Goal: Task Accomplishment & Management: Manage account settings

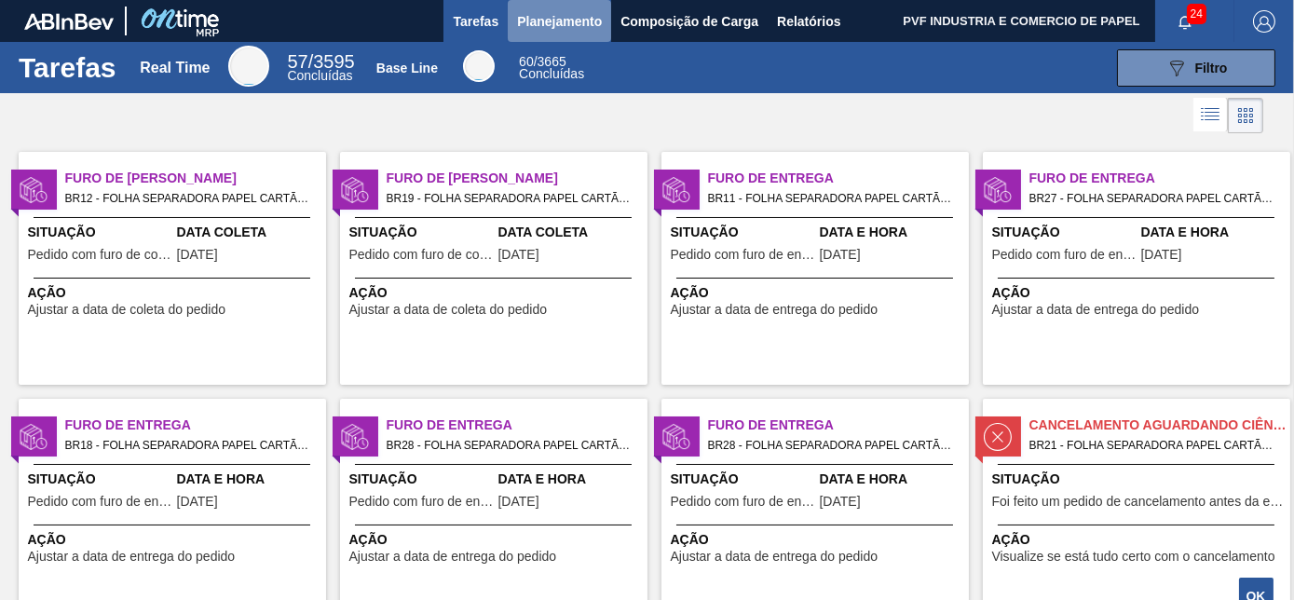
click at [546, 17] on span "Planejamento" at bounding box center [559, 21] width 85 height 22
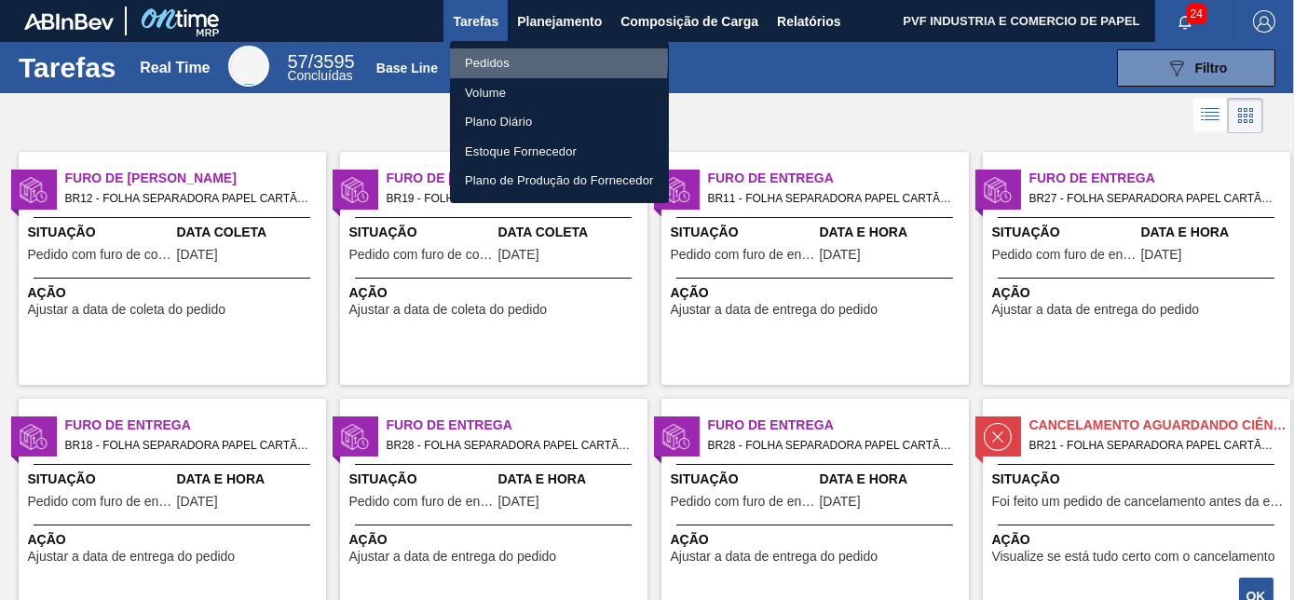
click at [489, 61] on li "Pedidos" at bounding box center [559, 63] width 219 height 30
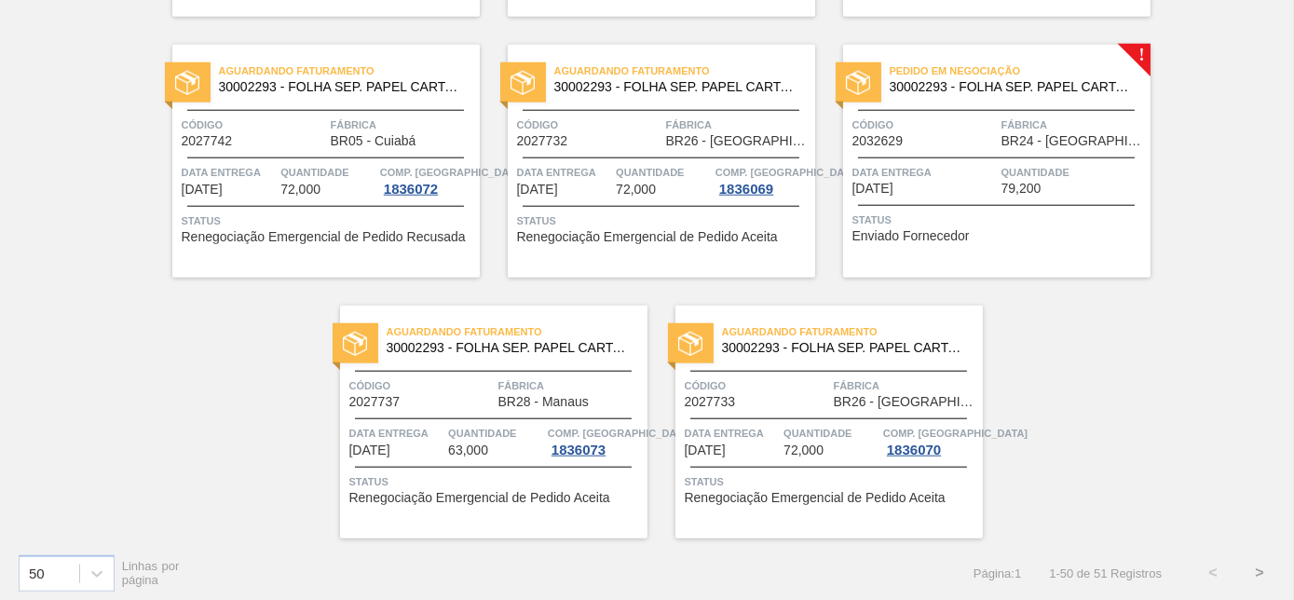
scroll to position [4041, 0]
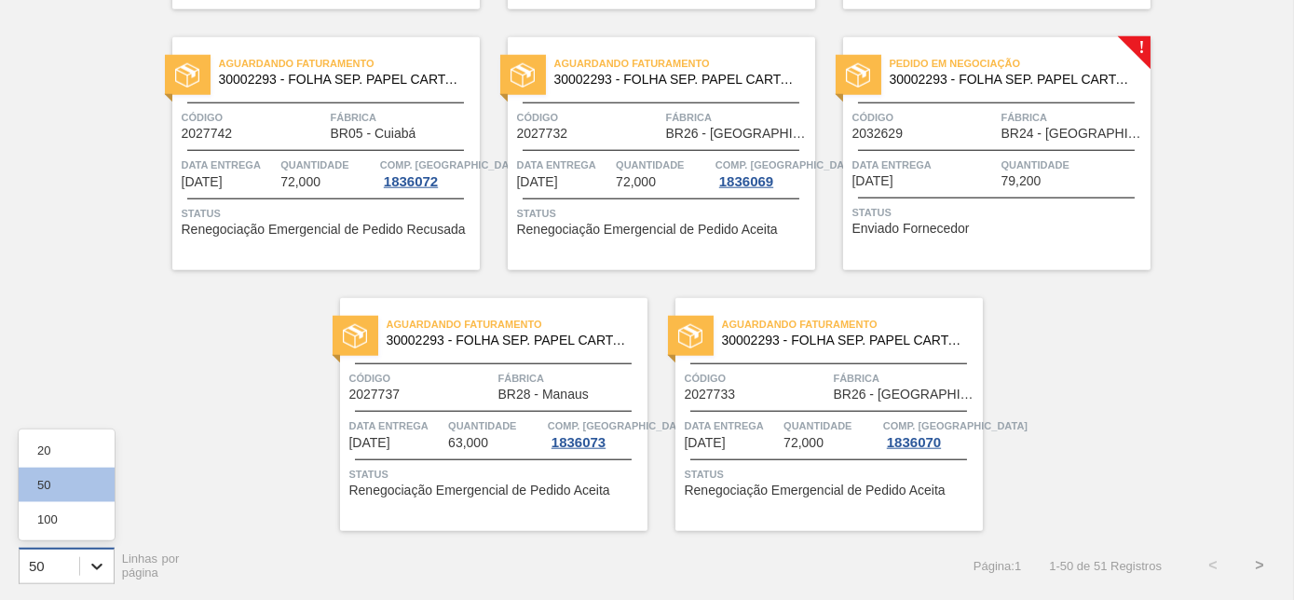
click at [103, 554] on div at bounding box center [97, 567] width 34 height 34
click at [56, 504] on div "100" at bounding box center [67, 519] width 96 height 34
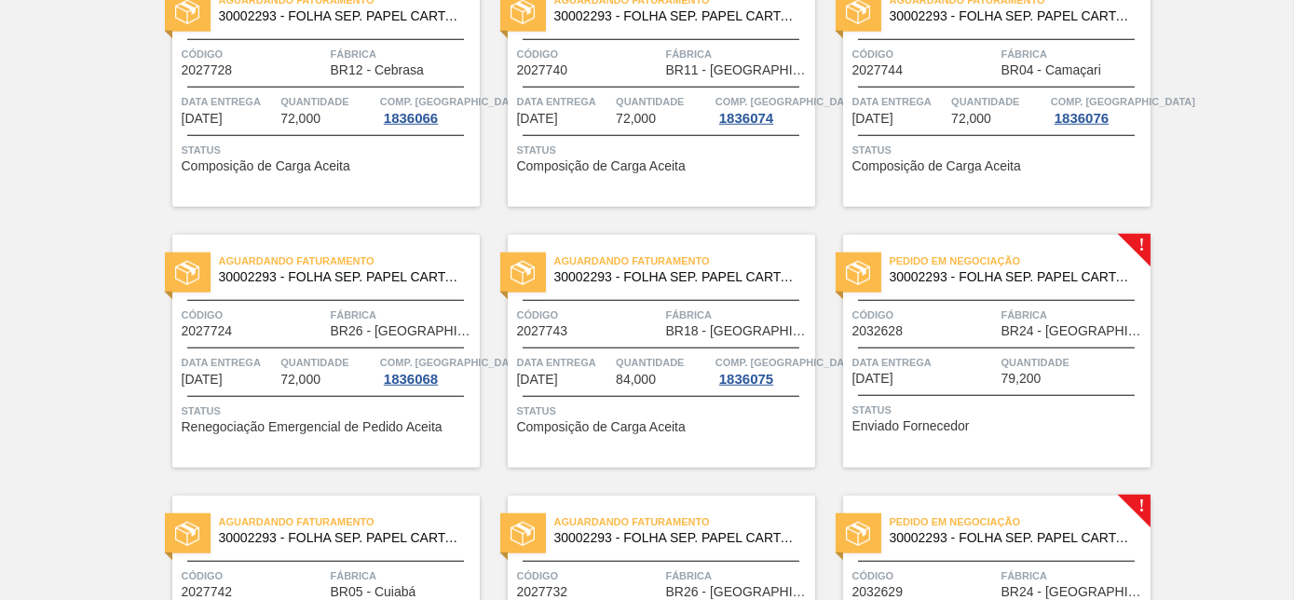
scroll to position [3702, 0]
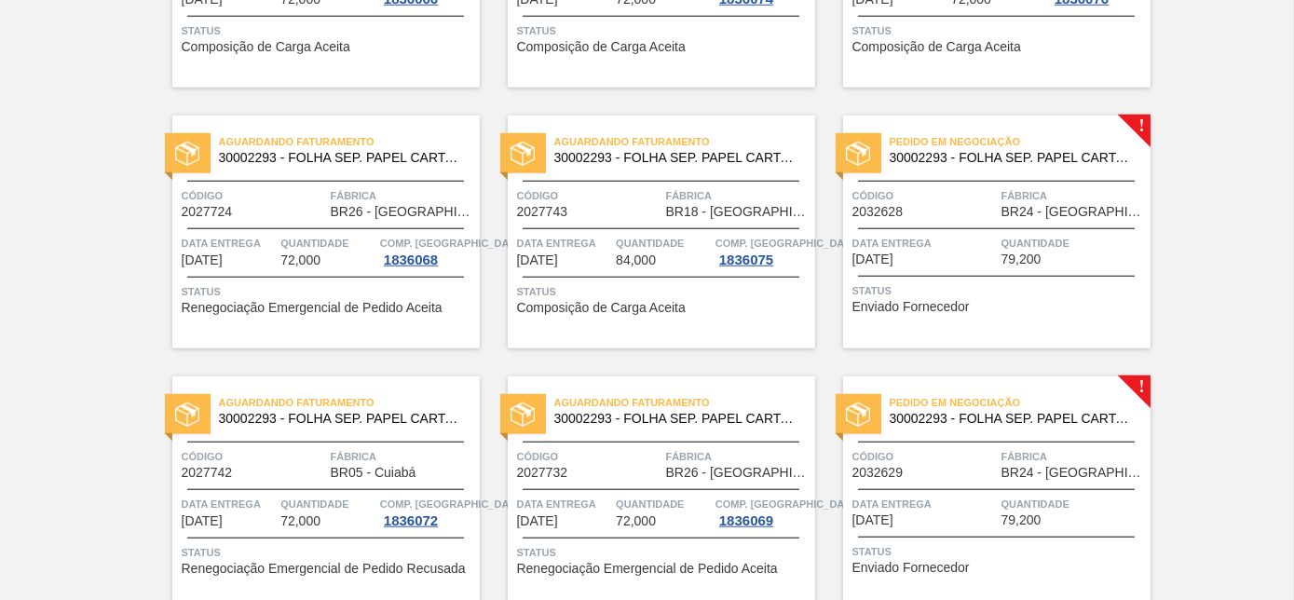
click at [890, 224] on div "Pedido em Negociação 30002293 - FOLHA SEP. PAPEL CARTAO 1200x1000M 350g Código …" at bounding box center [996, 232] width 307 height 233
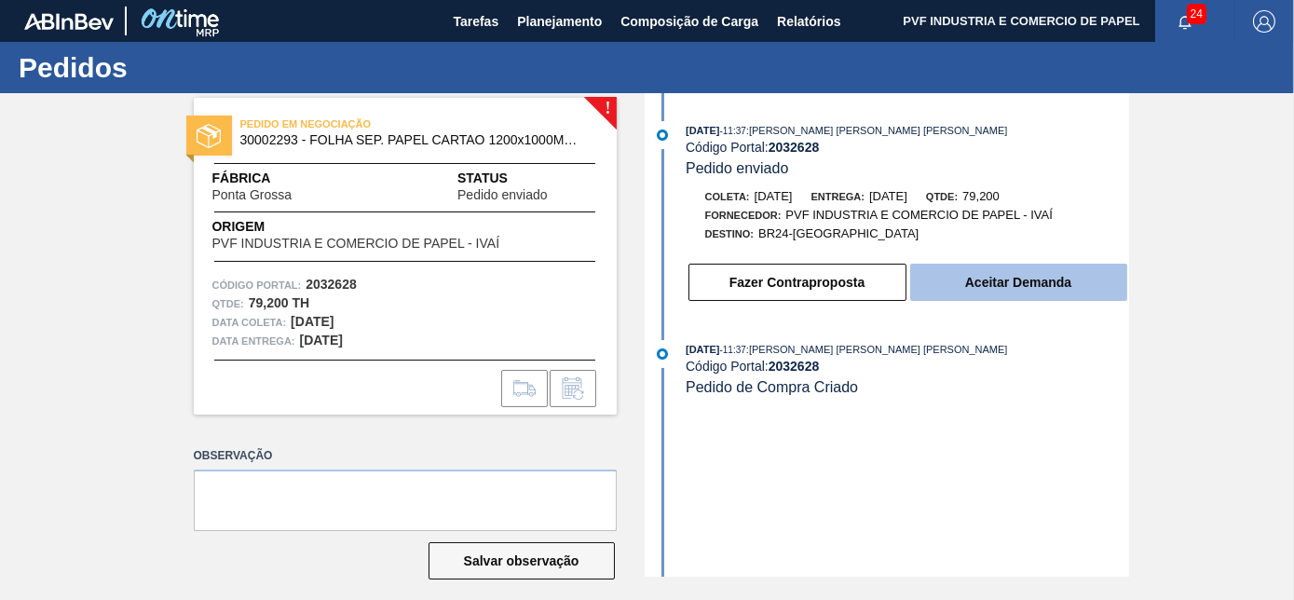
click at [1032, 273] on button "Aceitar Demanda" at bounding box center [1018, 282] width 217 height 37
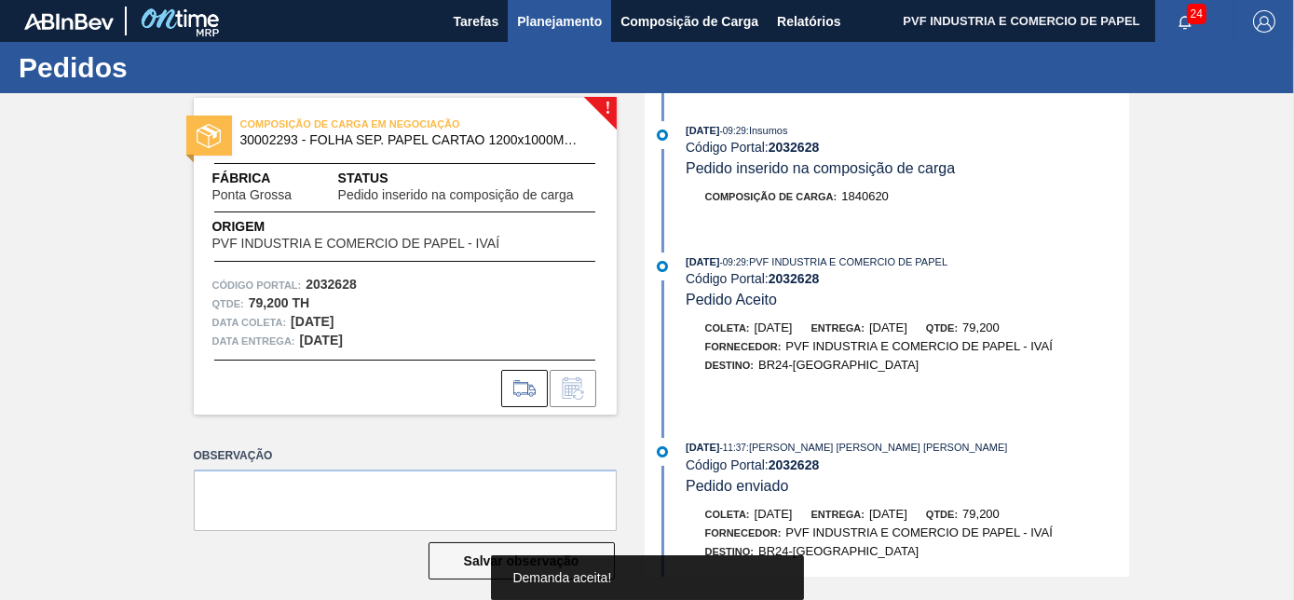
click at [543, 20] on span "Planejamento" at bounding box center [559, 21] width 85 height 22
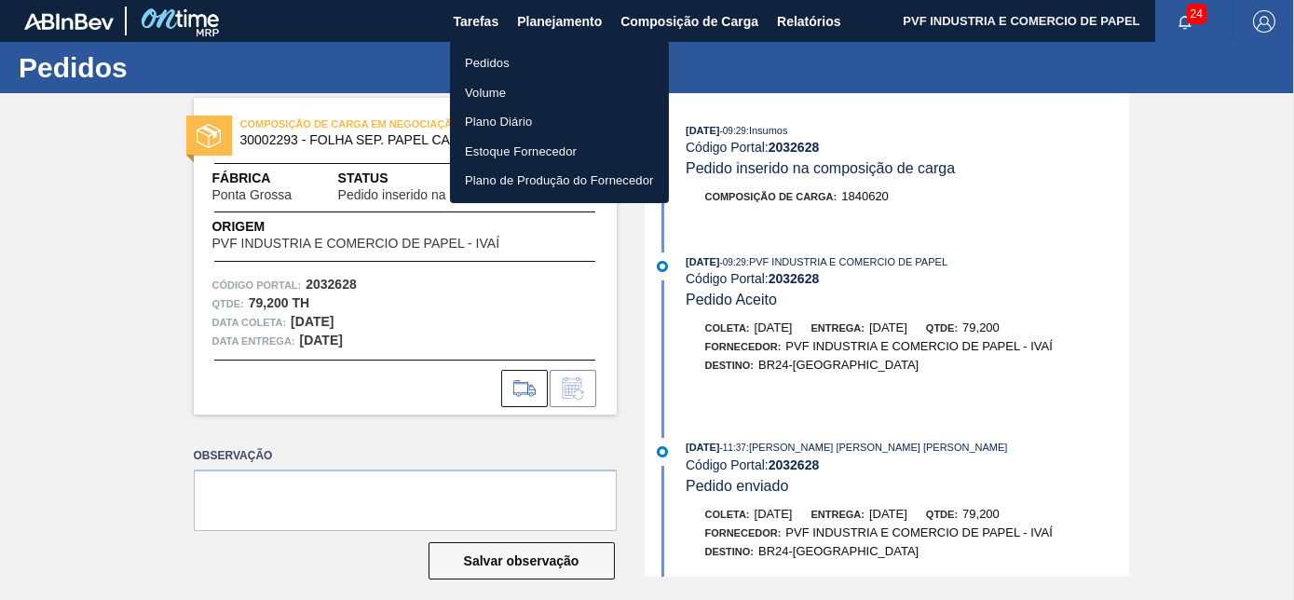
click at [505, 64] on li "Pedidos" at bounding box center [559, 63] width 219 height 30
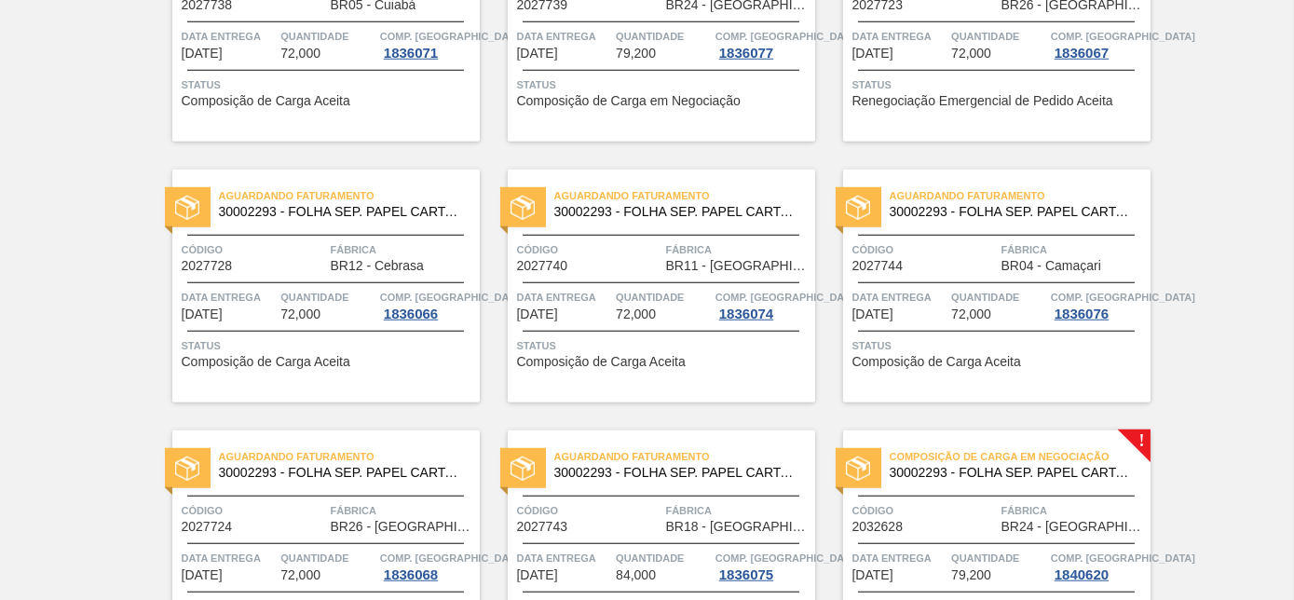
scroll to position [3894, 0]
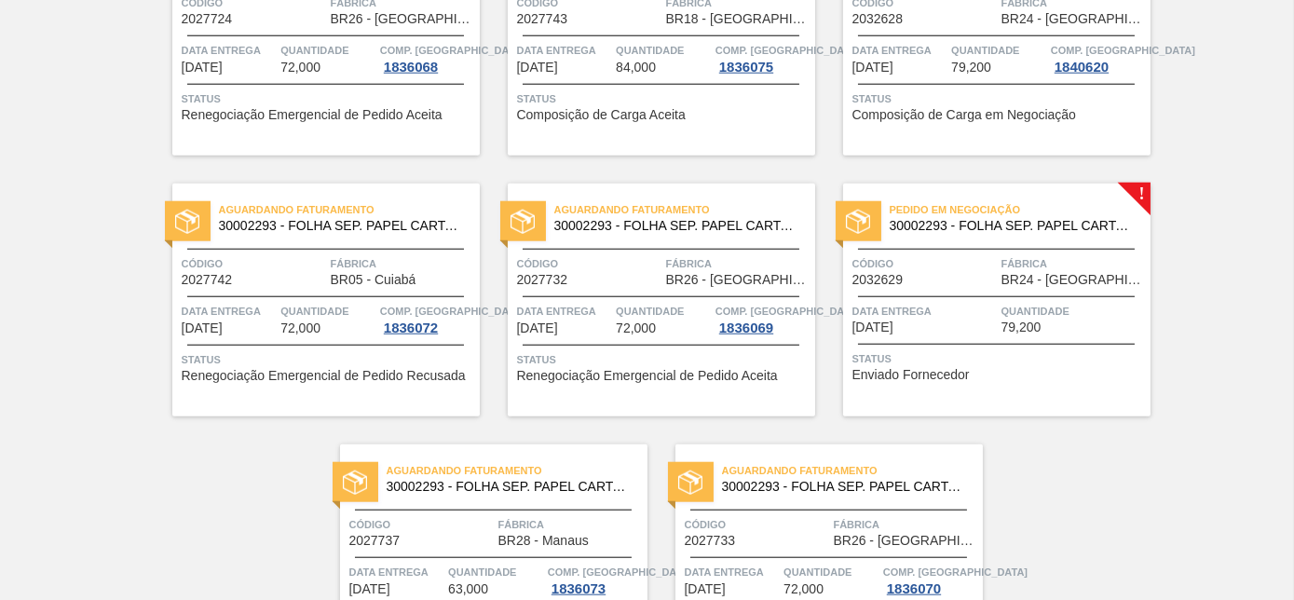
click at [1063, 236] on div "Pedido em Negociação 30002293 - FOLHA SEP. PAPEL CARTAO 1200x1000M 350g" at bounding box center [996, 218] width 307 height 42
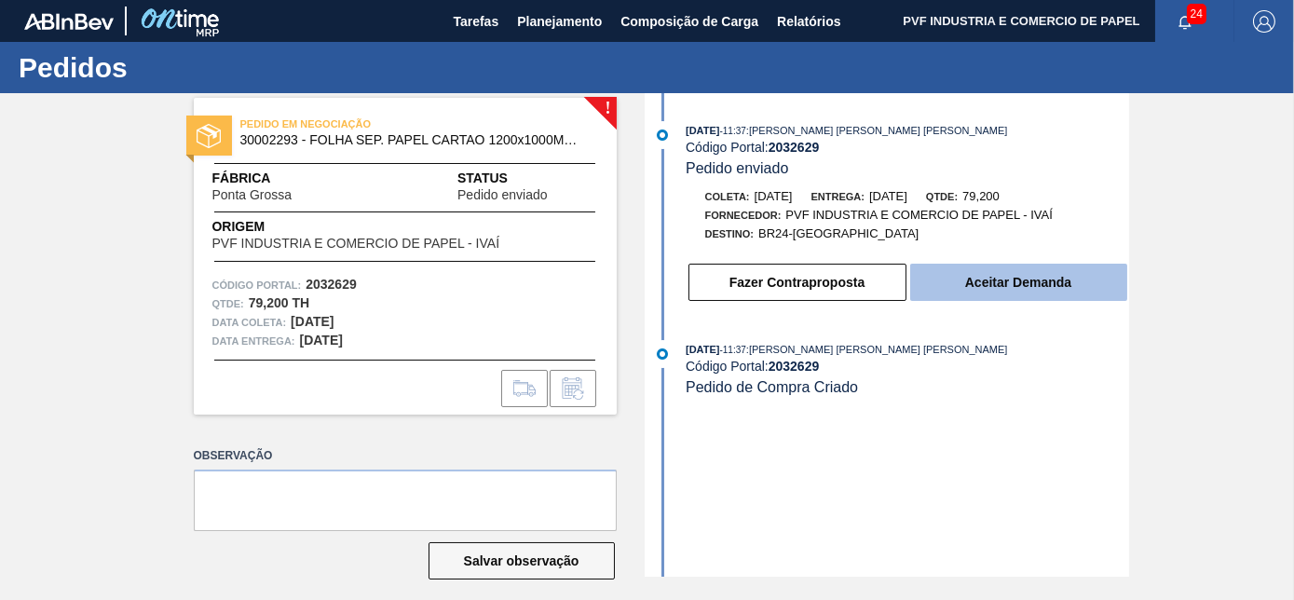
click at [1046, 276] on button "Aceitar Demanda" at bounding box center [1018, 282] width 217 height 37
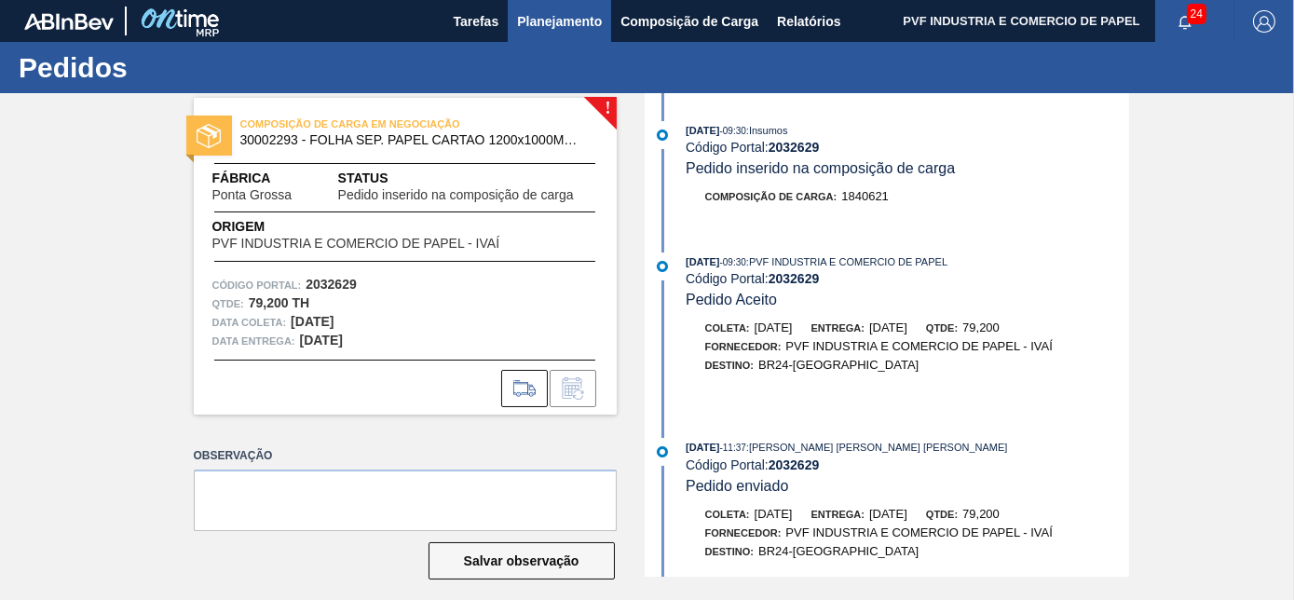
click at [537, 19] on span "Planejamento" at bounding box center [559, 21] width 85 height 22
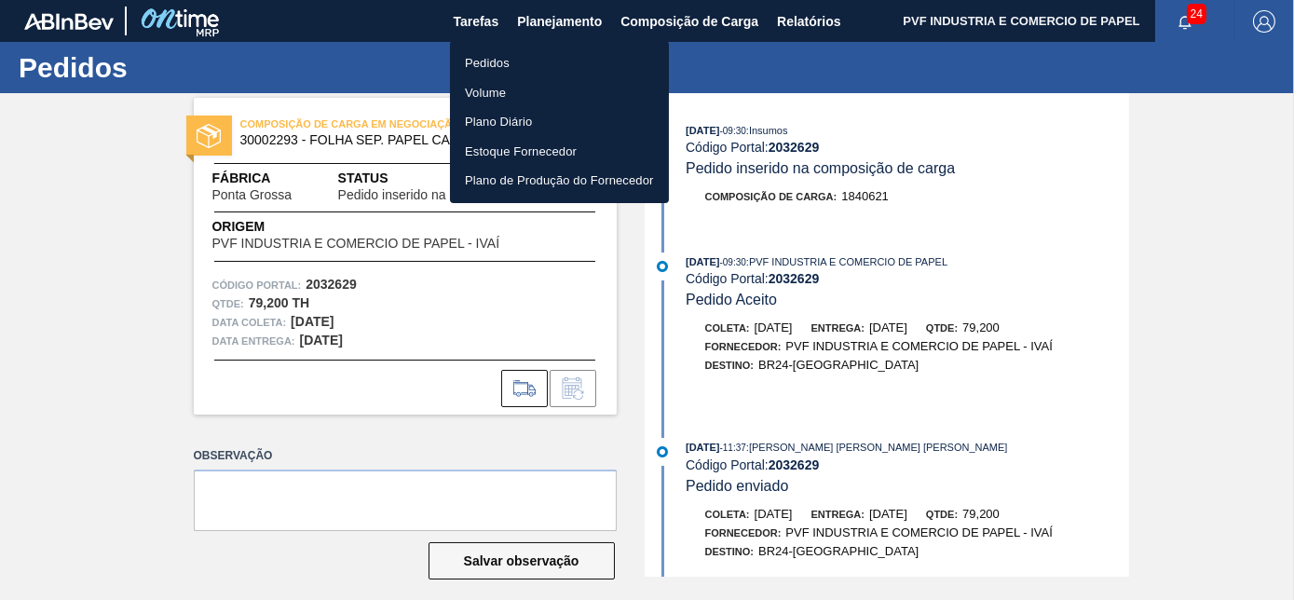
click at [513, 63] on li "Pedidos" at bounding box center [559, 63] width 219 height 30
